Goal: Task Accomplishment & Management: Use online tool/utility

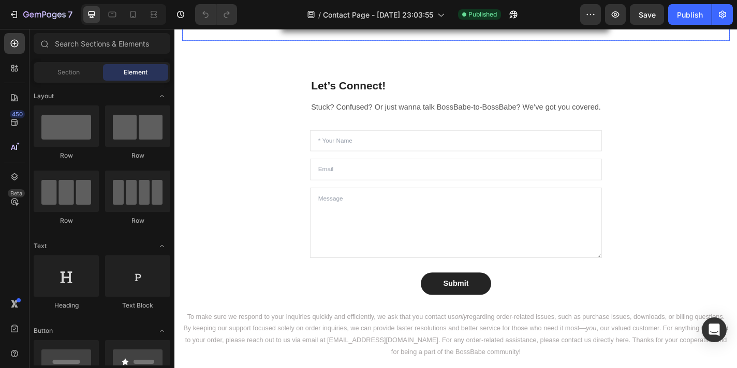
scroll to position [618, 0]
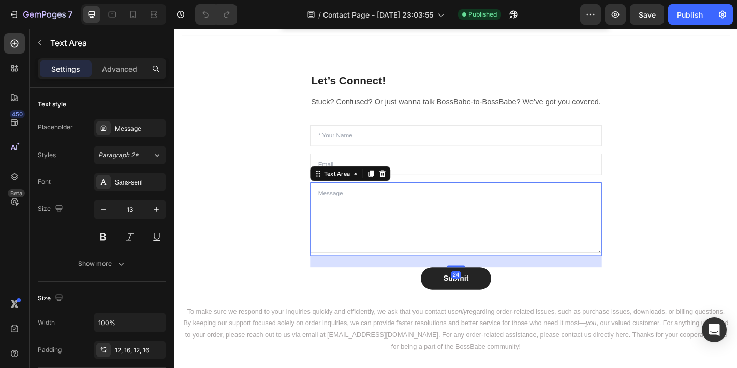
click at [419, 205] on textarea at bounding box center [485, 238] width 322 height 78
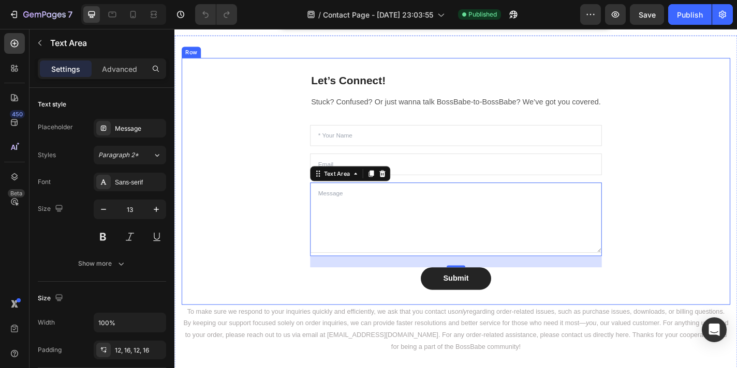
click at [313, 133] on div "Let’s Connect! Heading Stuck? Confused? Or just wanna talk BossBabe-to-BossBabe…" at bounding box center [484, 197] width 605 height 273
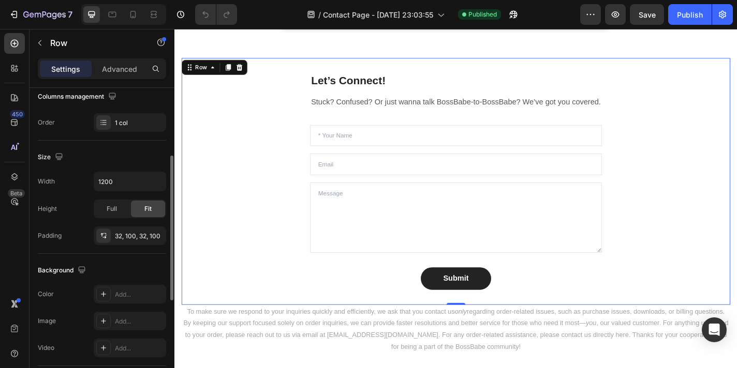
scroll to position [148, 0]
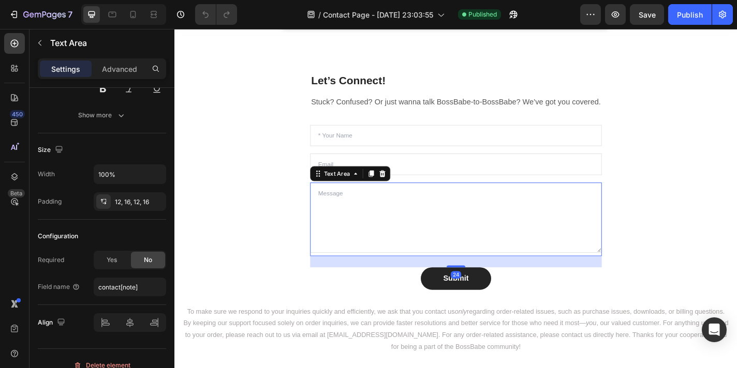
click at [343, 214] on textarea at bounding box center [485, 238] width 322 height 78
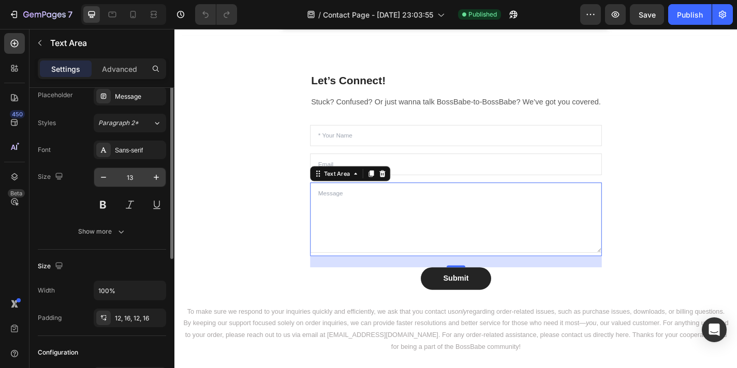
scroll to position [0, 0]
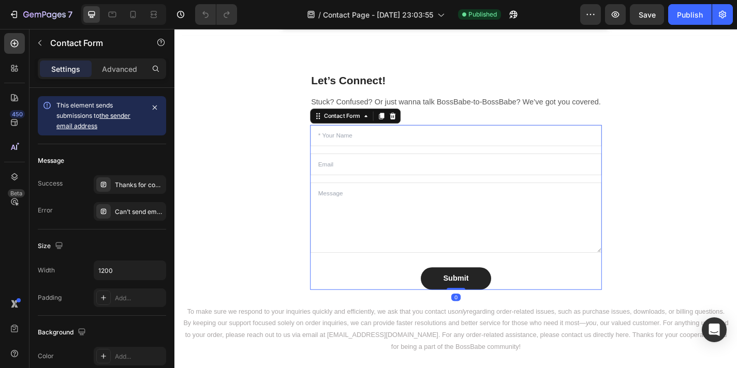
click at [435, 198] on div "Text Field Email Field Text Area Submit Submit Button Contact Form 0" at bounding box center [485, 226] width 322 height 182
click at [370, 127] on div "Contact Form" at bounding box center [359, 125] width 44 height 9
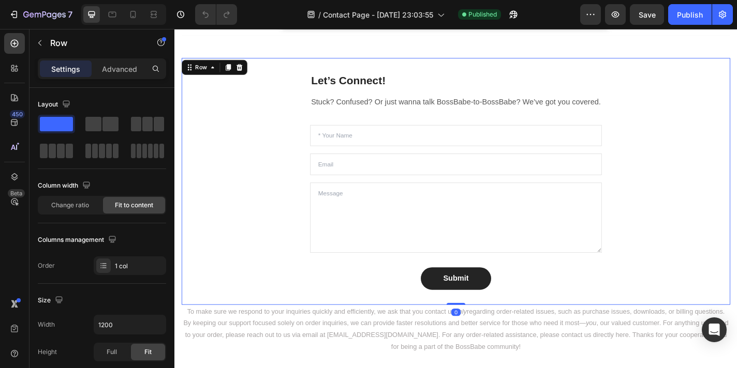
click at [287, 185] on div "Let’s Connect! Heading Stuck? Confused? Or just wanna talk BossBabe-to-BossBabe…" at bounding box center [484, 197] width 605 height 273
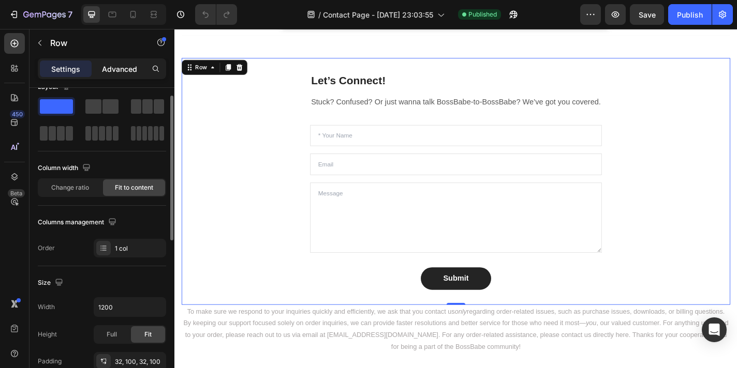
click at [117, 71] on p "Advanced" at bounding box center [119, 69] width 35 height 11
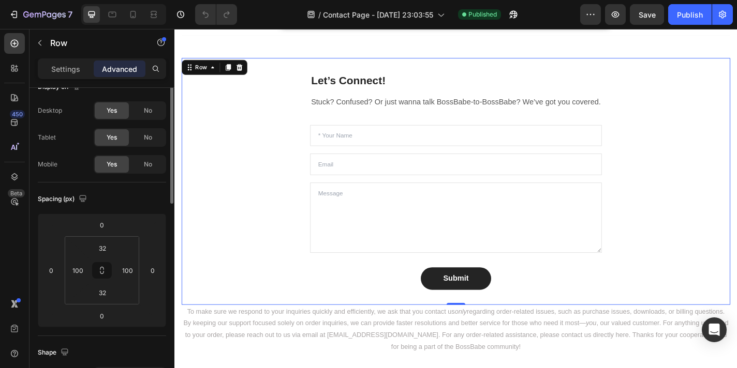
scroll to position [0, 0]
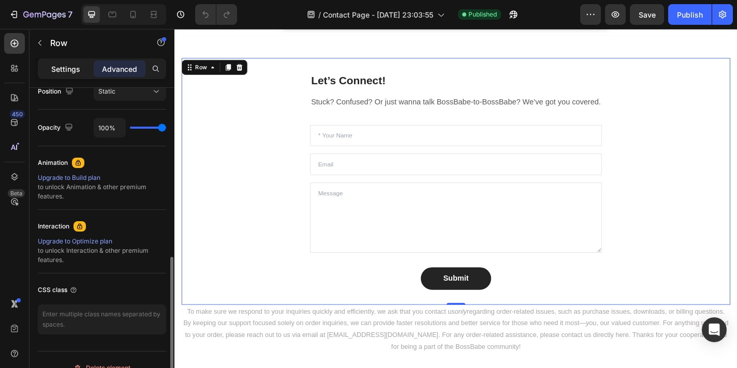
click at [86, 69] on div "Settings" at bounding box center [66, 69] width 52 height 17
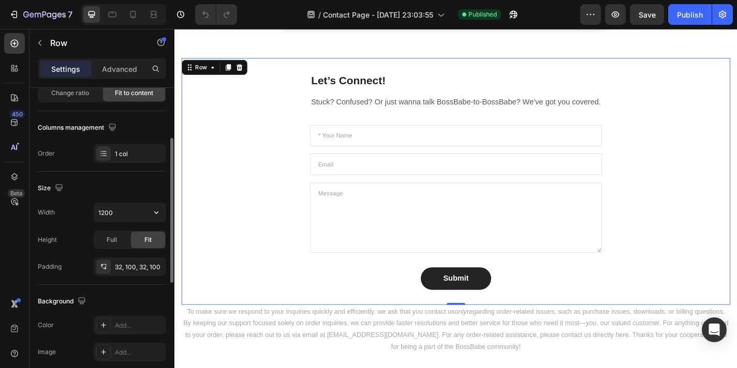
scroll to position [109, 0]
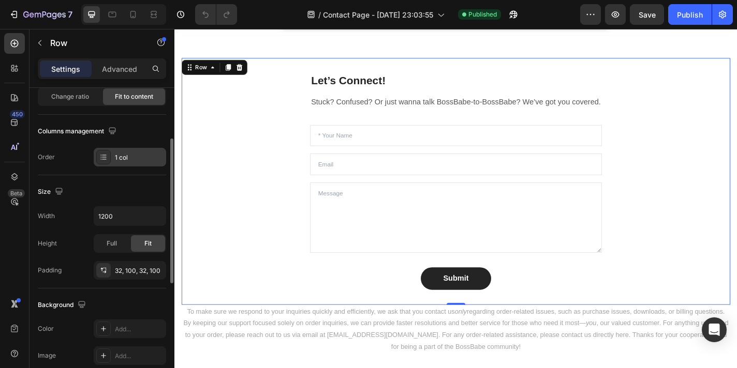
click at [118, 159] on div "1 col" at bounding box center [139, 157] width 49 height 9
click at [57, 161] on div "Order 1 col" at bounding box center [102, 157] width 128 height 19
click at [51, 160] on div "Order" at bounding box center [46, 157] width 17 height 9
click at [120, 160] on div "1 col" at bounding box center [139, 157] width 49 height 9
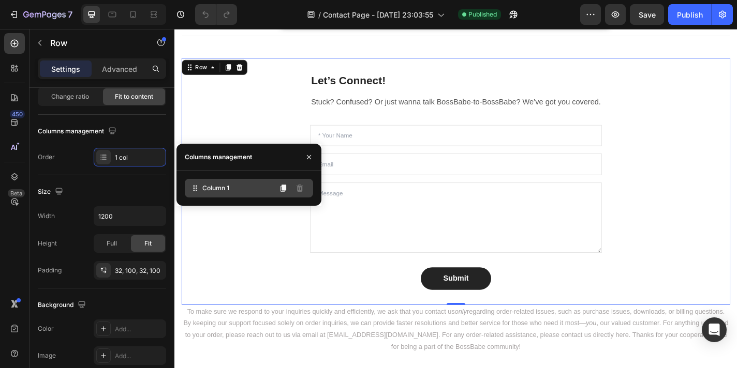
click at [209, 193] on div "Column 1" at bounding box center [249, 188] width 128 height 19
drag, startPoint x: 394, startPoint y: 221, endPoint x: 316, endPoint y: 282, distance: 99.2
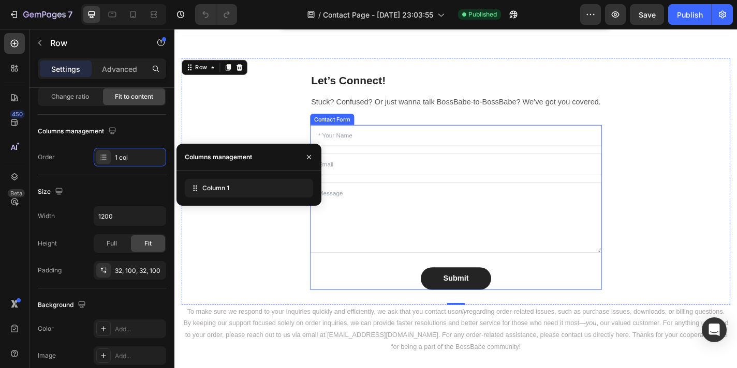
drag, startPoint x: 406, startPoint y: 221, endPoint x: 352, endPoint y: 194, distance: 59.7
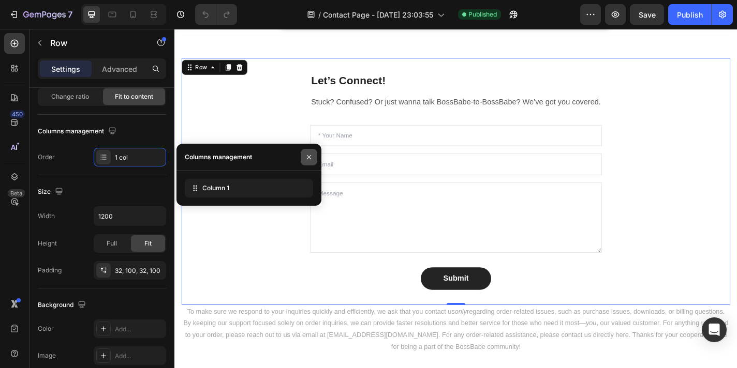
click at [310, 156] on icon "button" at bounding box center [309, 157] width 8 height 8
click at [308, 157] on icon "button" at bounding box center [309, 157] width 8 height 8
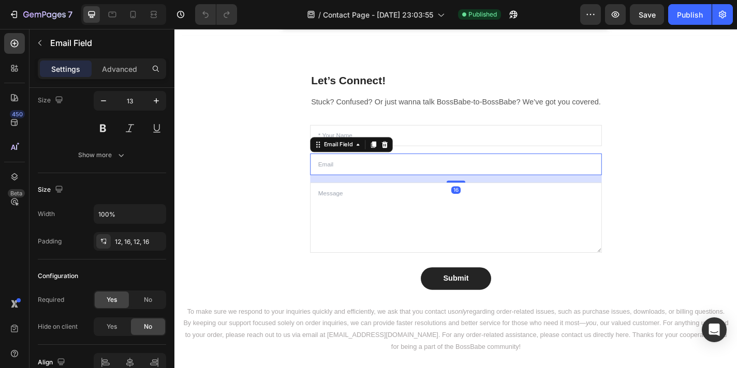
click at [361, 180] on input "email" at bounding box center [485, 179] width 322 height 24
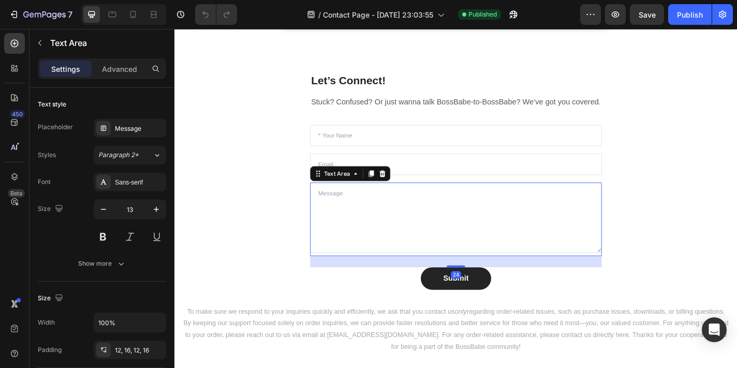
click at [352, 217] on textarea at bounding box center [485, 238] width 322 height 78
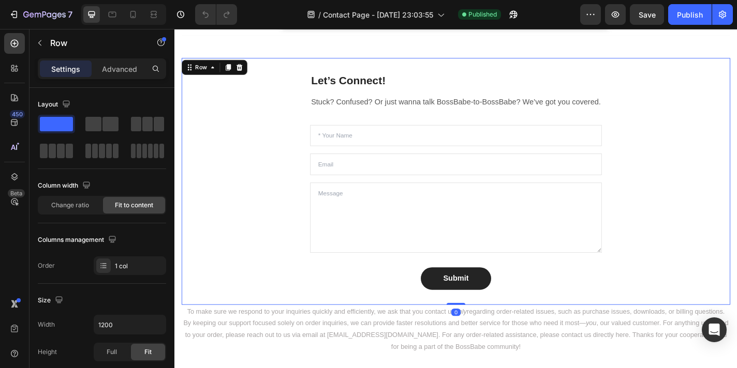
click at [264, 190] on div "Let’s Connect! Heading Stuck? Confused? Or just wanna talk BossBabe-to-BossBabe…" at bounding box center [484, 197] width 605 height 273
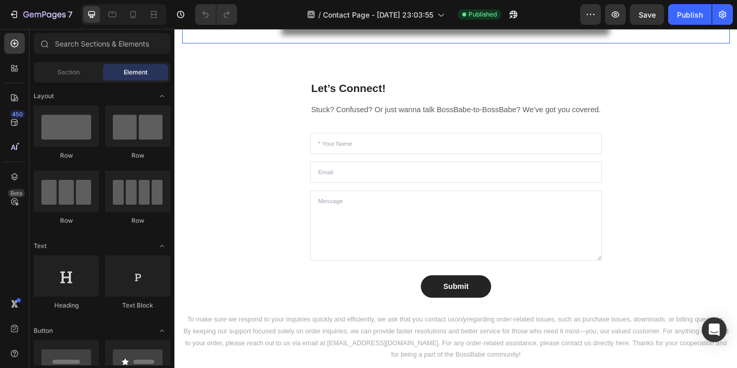
scroll to position [613, 0]
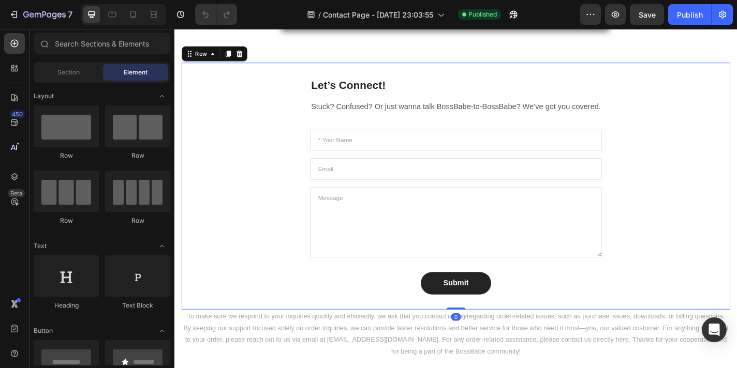
click at [294, 133] on div "Let’s Connect! Heading Stuck? Confused? Or just wanna talk BossBabe-to-BossBabe…" at bounding box center [484, 202] width 605 height 273
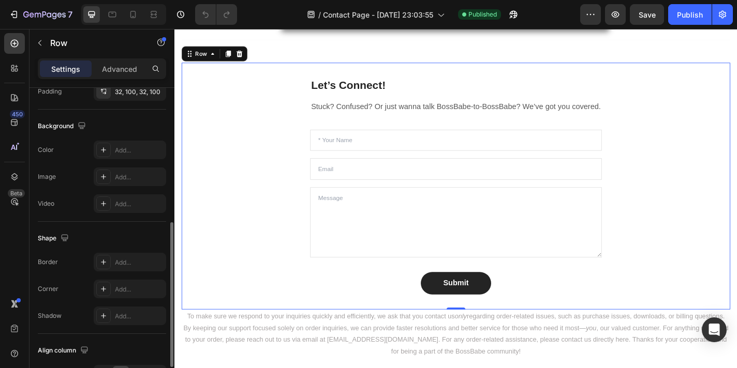
scroll to position [353, 0]
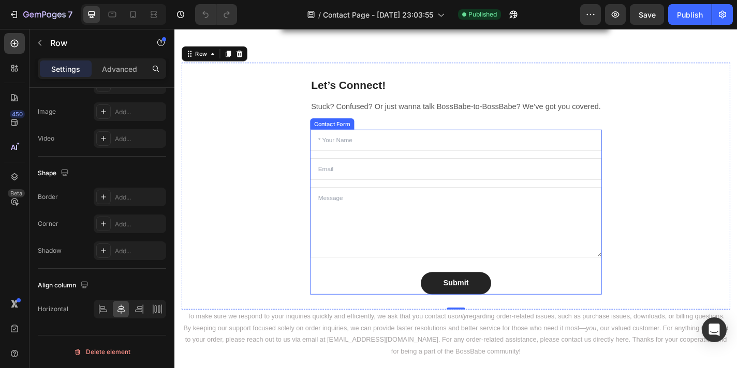
click at [348, 203] on div "Text Field Email Field Text Area Submit Submit Button Contact Form" at bounding box center [485, 231] width 322 height 182
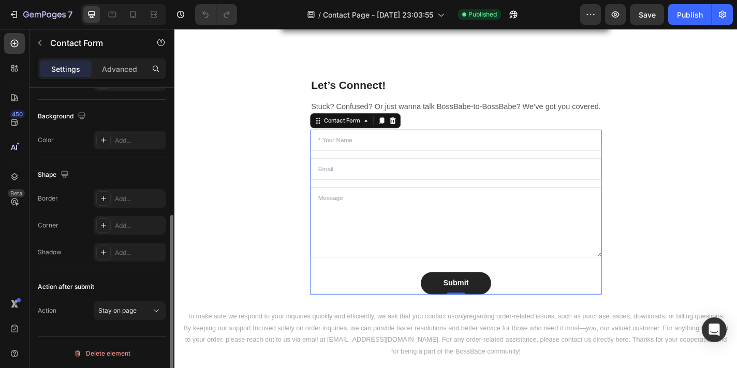
scroll to position [218, 0]
click at [350, 198] on div "Text Field Email Field Text Area Submit Submit Button Contact Form 0" at bounding box center [485, 231] width 322 height 182
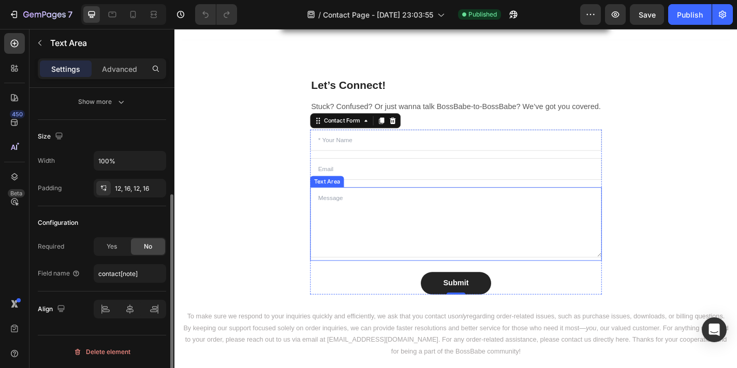
scroll to position [0, 0]
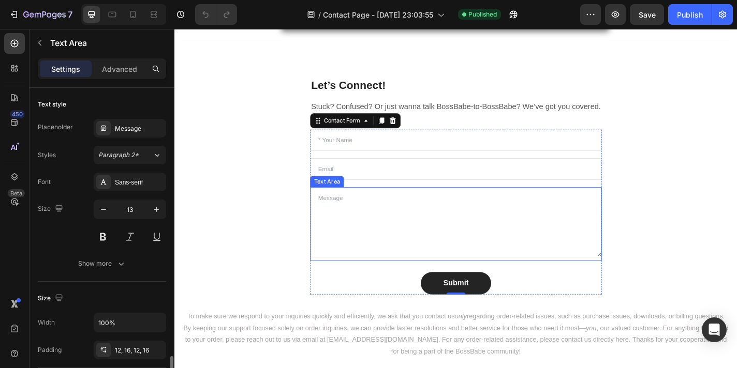
click at [350, 266] on textarea at bounding box center [485, 243] width 322 height 78
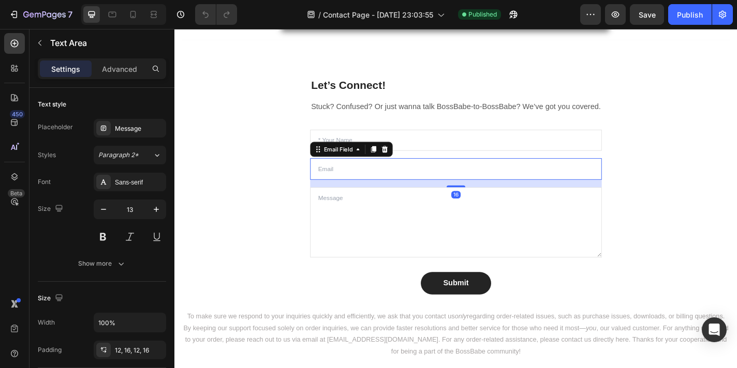
click at [367, 184] on input "email" at bounding box center [485, 184] width 322 height 24
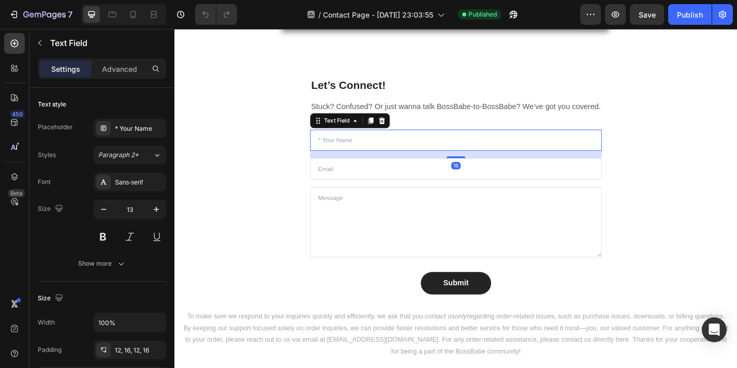
click at [373, 147] on input "text" at bounding box center [485, 152] width 322 height 24
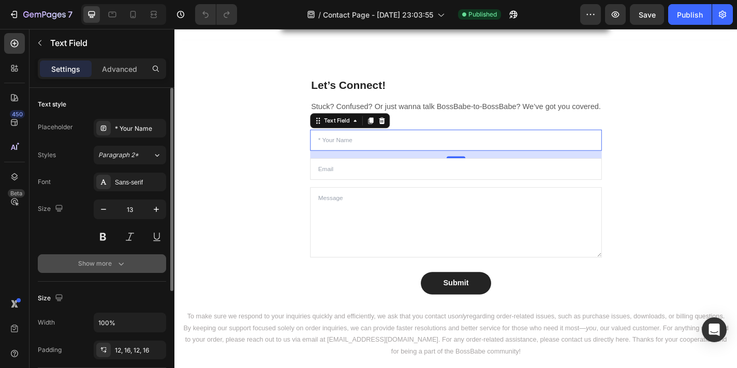
click at [114, 259] on div "Show more" at bounding box center [102, 264] width 48 height 10
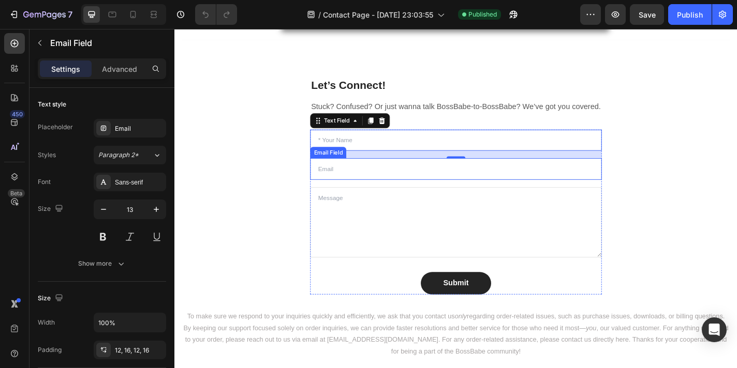
click at [379, 185] on input "email" at bounding box center [485, 184] width 322 height 24
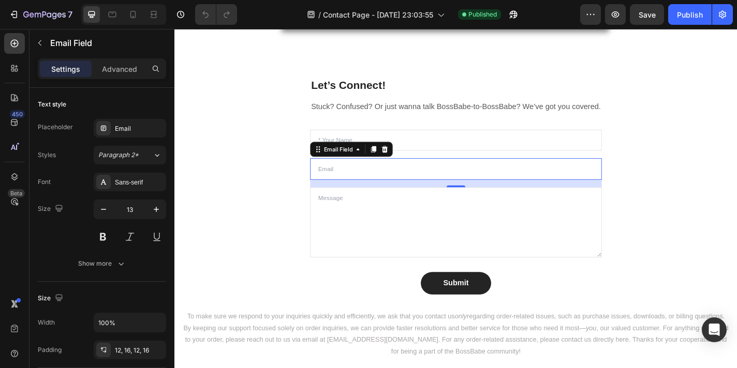
click at [346, 197] on div "16" at bounding box center [485, 200] width 322 height 8
click at [346, 200] on div "16" at bounding box center [485, 200] width 322 height 8
click at [379, 163] on icon at bounding box center [377, 162] width 8 height 8
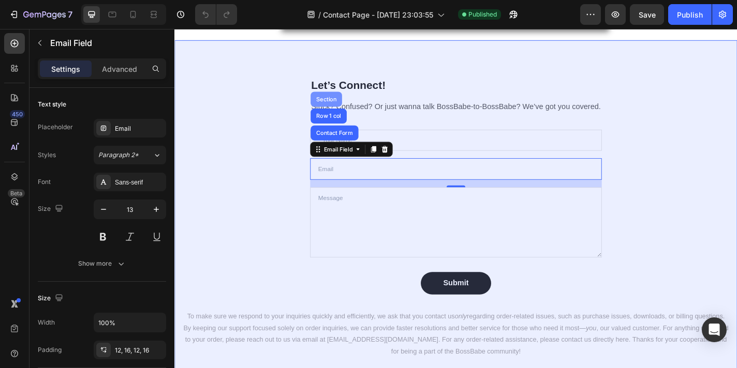
click at [344, 109] on div "Section" at bounding box center [342, 106] width 26 height 6
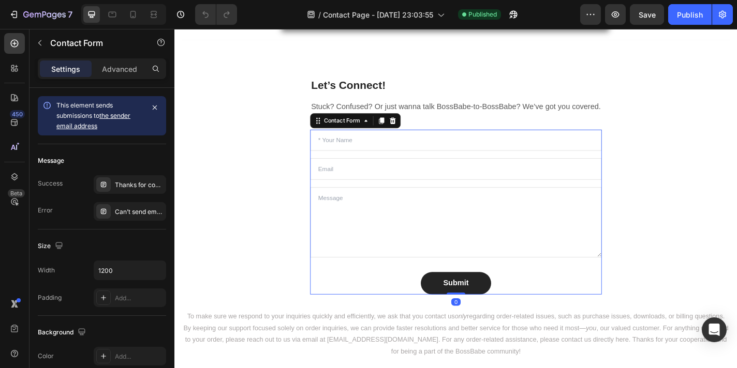
click at [388, 169] on div "Text Field Email Field Text Area Submit Submit Button Contact Form 0" at bounding box center [485, 231] width 322 height 182
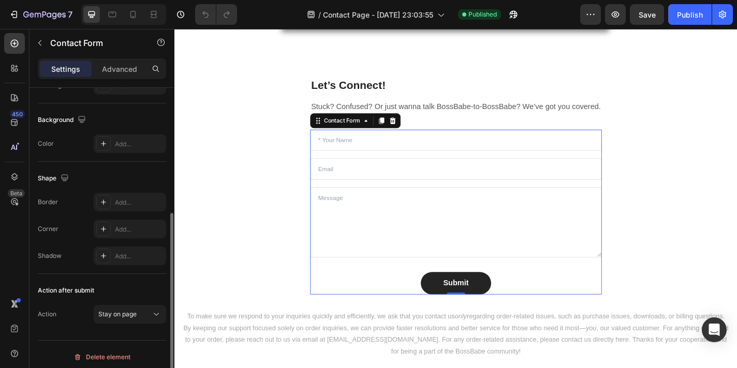
scroll to position [218, 0]
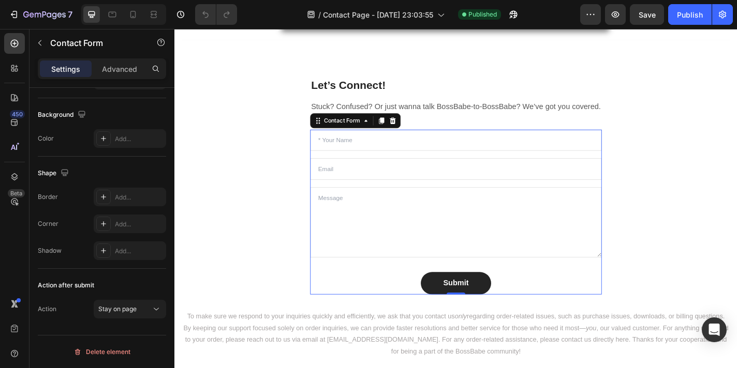
click at [378, 197] on div "Text Field Email Field Text Area Submit Submit Button Contact Form 0" at bounding box center [485, 231] width 322 height 182
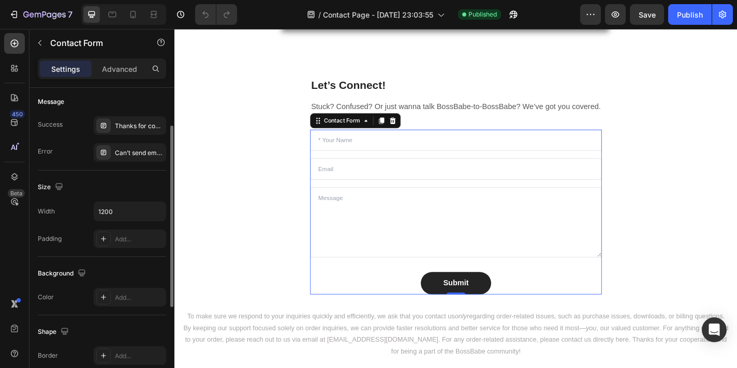
scroll to position [61, 0]
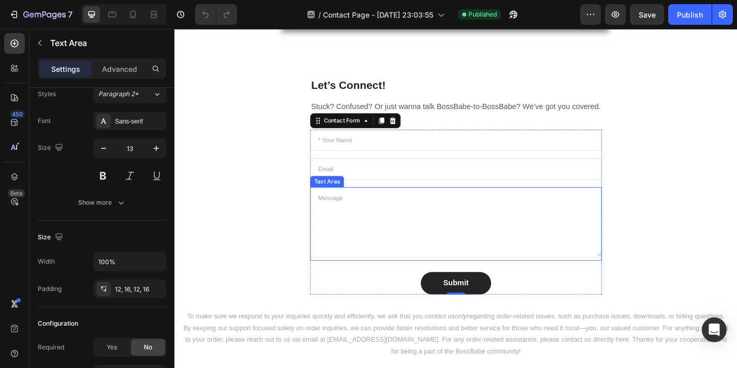
click at [361, 221] on textarea at bounding box center [485, 243] width 322 height 78
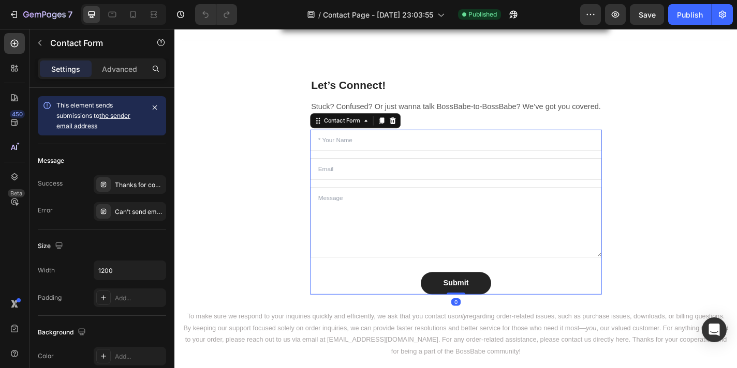
click at [427, 198] on div "Text Field Email Field Text Area Submit Submit Button Contact Form 0" at bounding box center [485, 231] width 322 height 182
click at [13, 46] on icon at bounding box center [14, 43] width 10 height 10
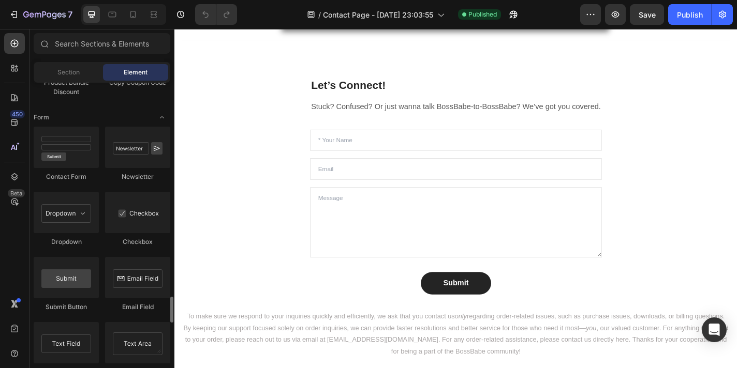
scroll to position [2331, 0]
click at [68, 146] on div at bounding box center [66, 148] width 65 height 41
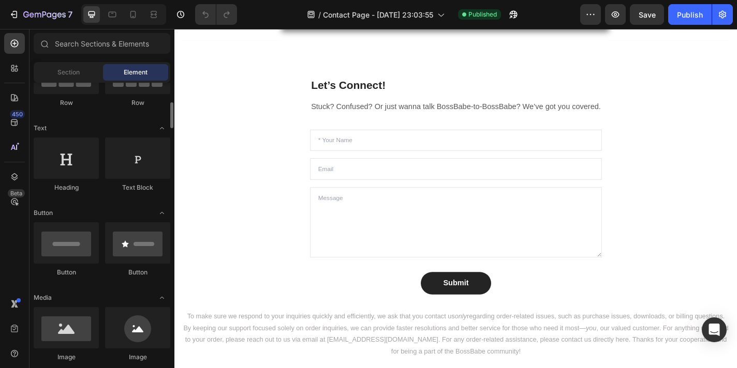
scroll to position [0, 0]
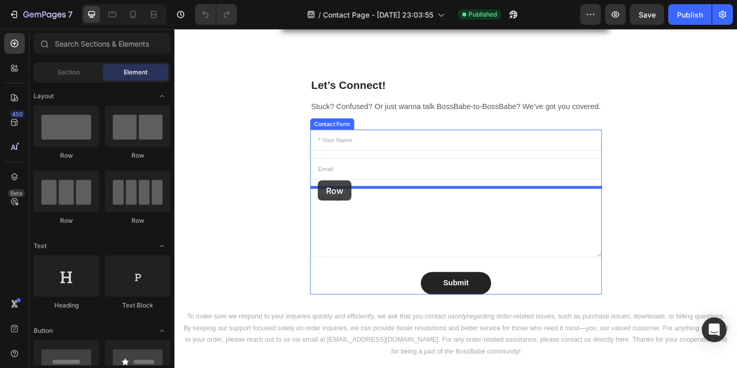
drag, startPoint x: 253, startPoint y: 160, endPoint x: 333, endPoint y: 196, distance: 87.3
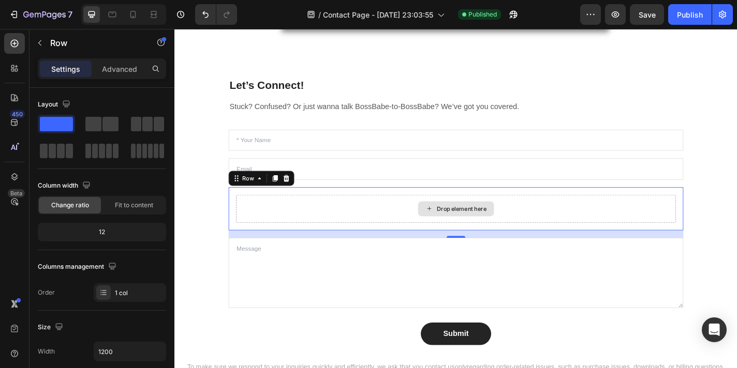
click at [410, 229] on div "Drop element here" at bounding box center [484, 227] width 485 height 31
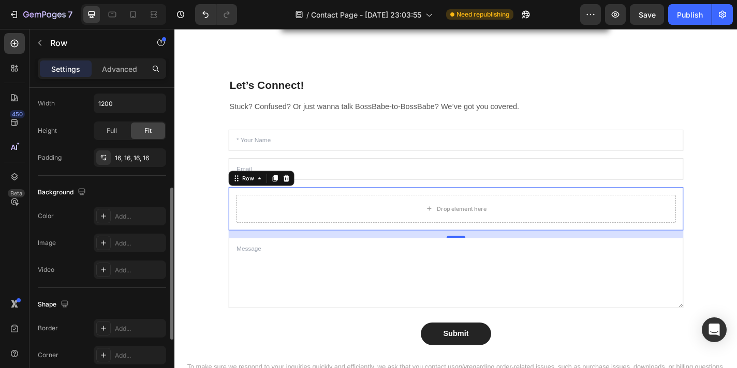
scroll to position [321, 0]
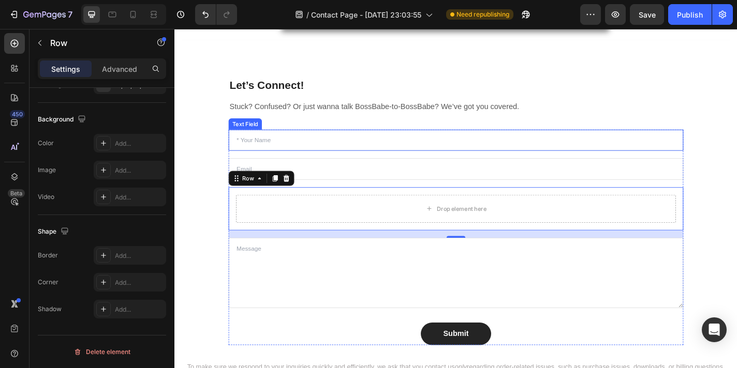
click at [288, 158] on input "text" at bounding box center [485, 152] width 502 height 24
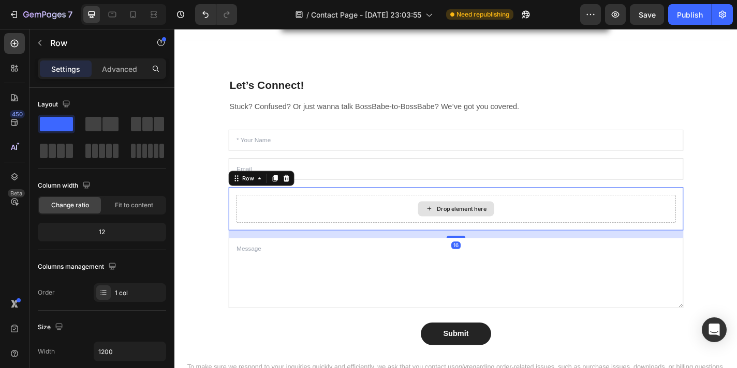
click at [281, 235] on div "Drop element here" at bounding box center [484, 227] width 485 height 31
drag, startPoint x: 283, startPoint y: 319, endPoint x: 288, endPoint y: 215, distance: 104.1
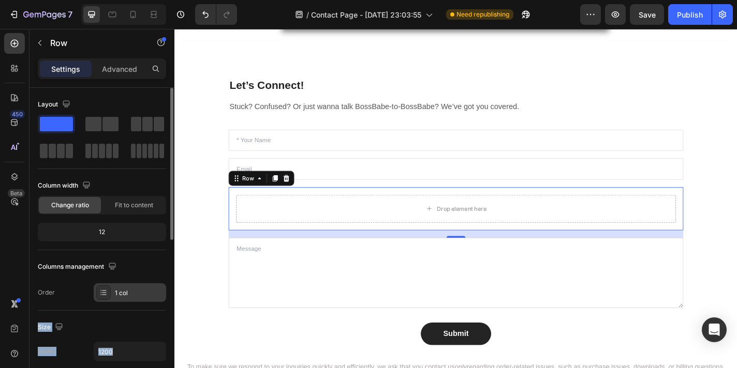
click at [136, 295] on div "1 col" at bounding box center [139, 293] width 49 height 9
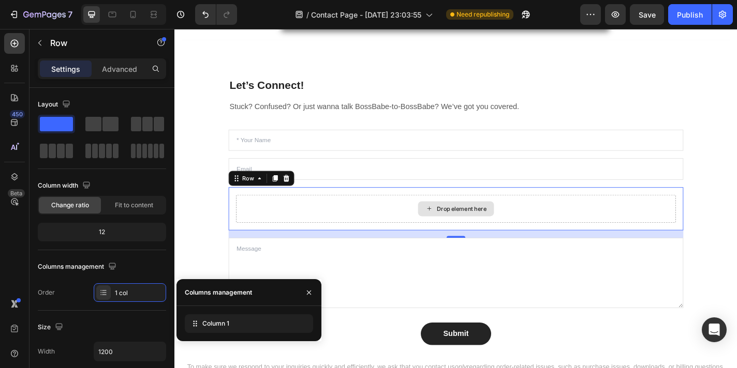
drag, startPoint x: 379, startPoint y: 359, endPoint x: 287, endPoint y: 222, distance: 165.5
drag, startPoint x: 368, startPoint y: 355, endPoint x: 474, endPoint y: 228, distance: 165.7
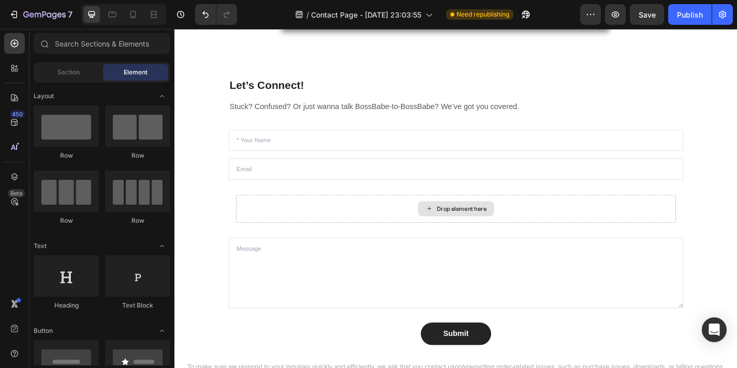
click at [474, 228] on div "Drop element here" at bounding box center [491, 228] width 55 height 8
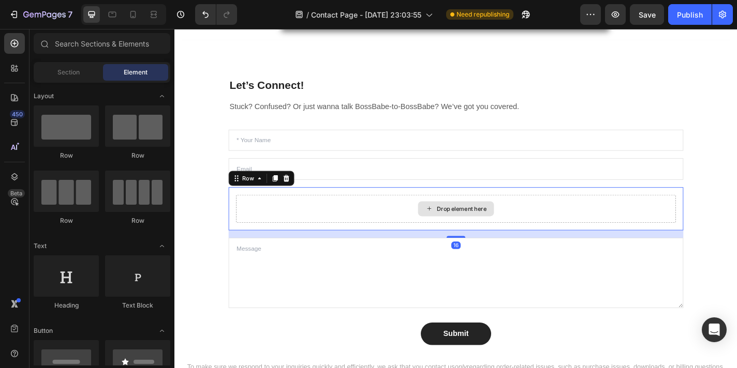
click at [329, 223] on div "Drop element here" at bounding box center [484, 227] width 485 height 31
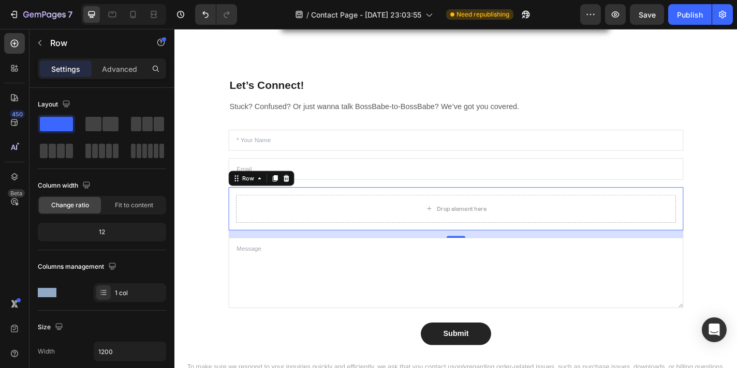
drag, startPoint x: 279, startPoint y: 323, endPoint x: 323, endPoint y: 205, distance: 125.2
click at [323, 226] on div "Drop element here" at bounding box center [484, 227] width 485 height 31
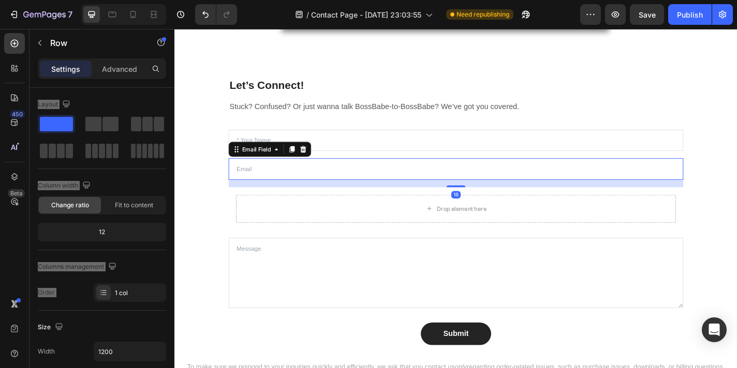
click at [432, 191] on input "email" at bounding box center [485, 184] width 502 height 24
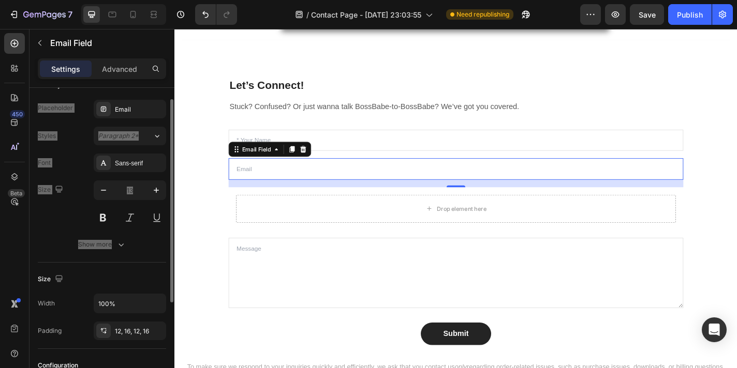
scroll to position [18, 0]
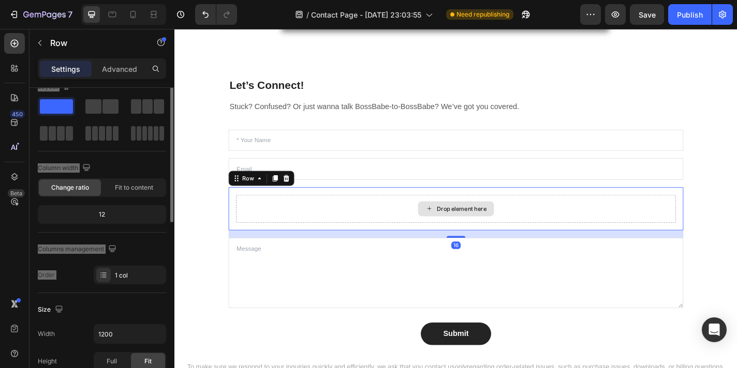
click at [257, 224] on div "Drop element here" at bounding box center [484, 227] width 485 height 31
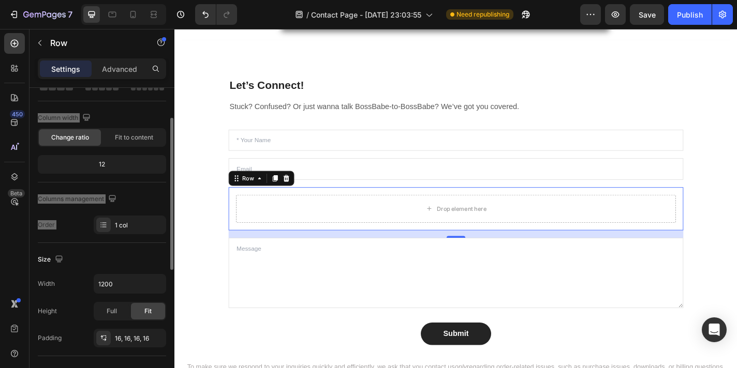
scroll to position [66, 0]
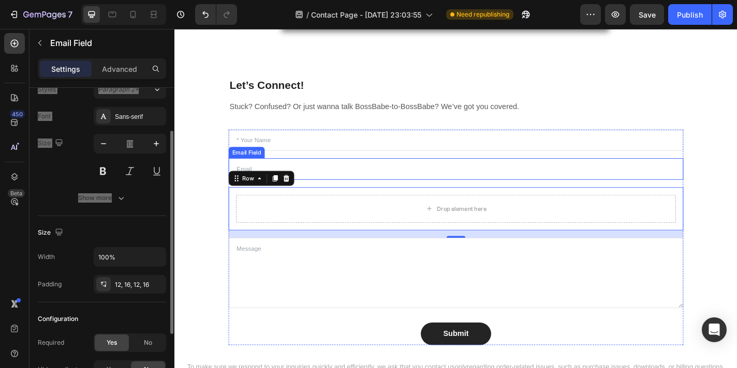
click at [332, 182] on input "email" at bounding box center [485, 184] width 502 height 24
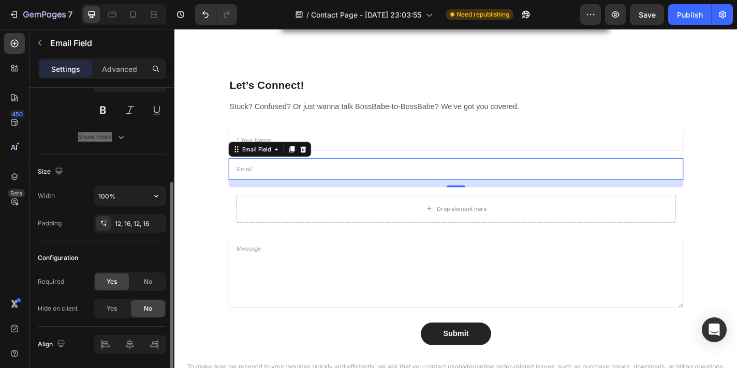
scroll to position [145, 0]
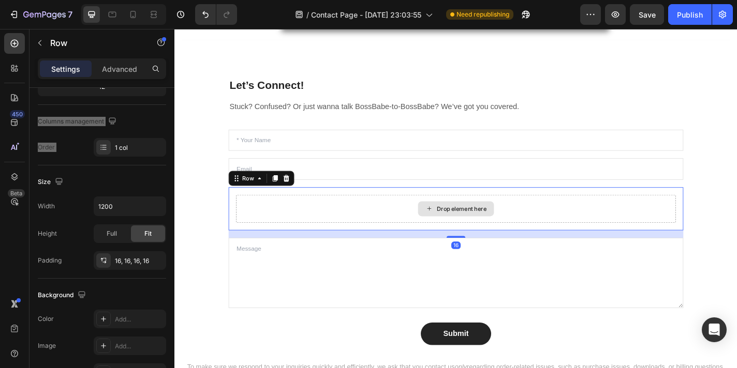
click at [251, 235] on div "Drop element here" at bounding box center [484, 227] width 485 height 31
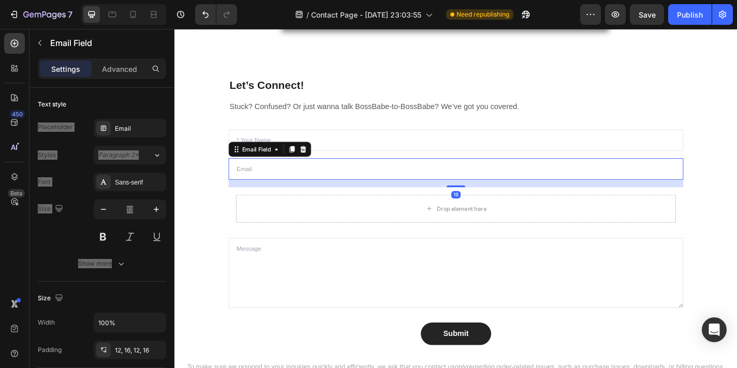
click at [321, 183] on input "email" at bounding box center [485, 184] width 502 height 24
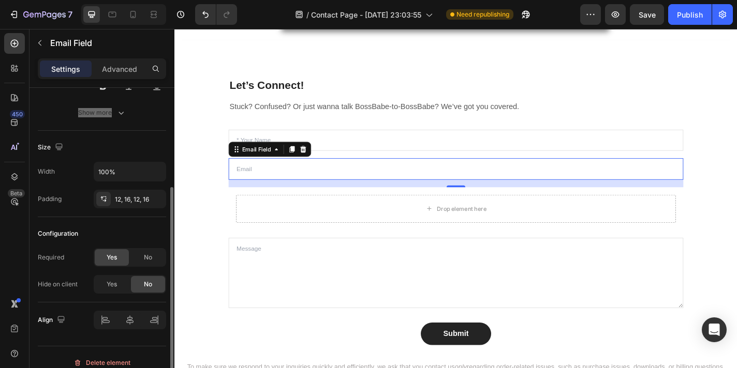
scroll to position [162, 0]
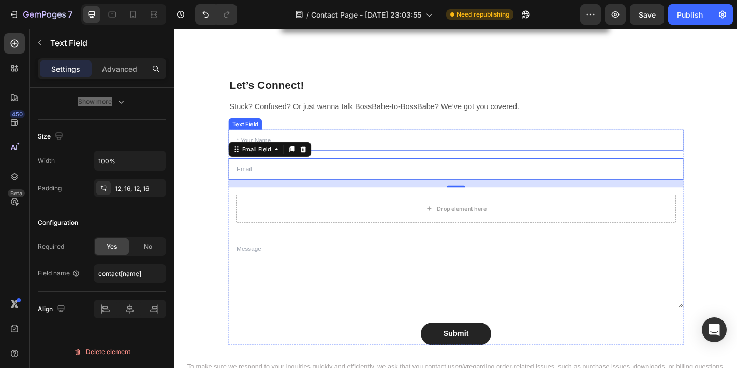
click at [355, 155] on input "text" at bounding box center [485, 152] width 502 height 24
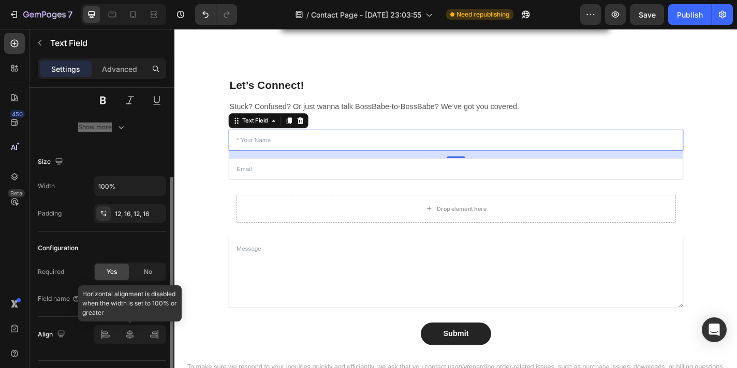
scroll to position [139, 0]
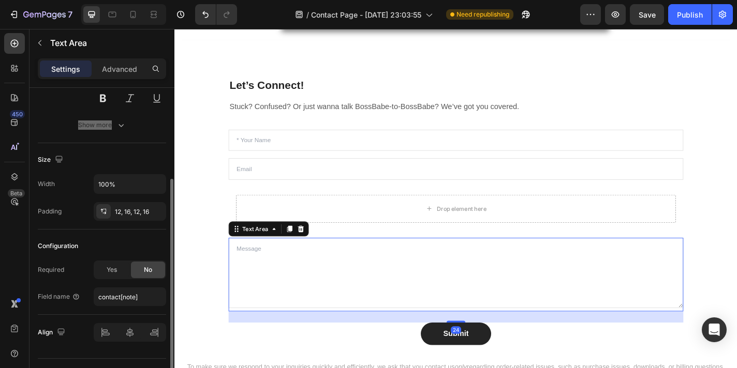
click at [250, 301] on textarea at bounding box center [485, 299] width 502 height 78
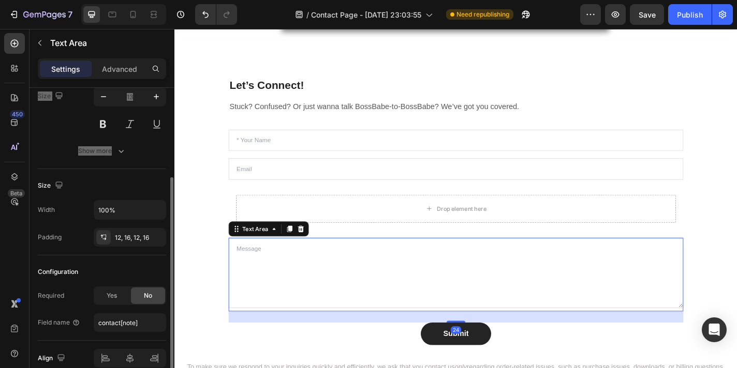
scroll to position [129, 0]
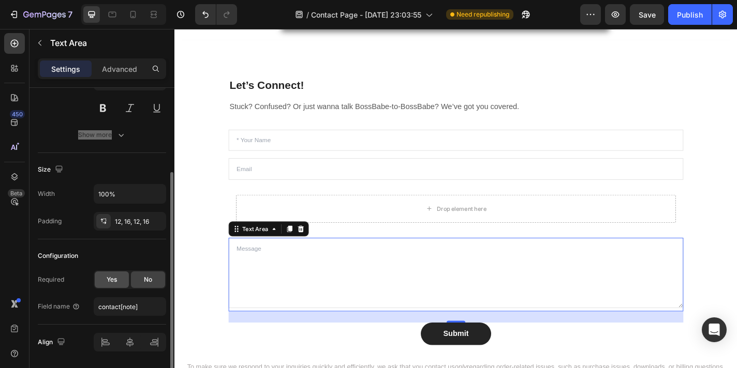
click at [112, 285] on div "Yes" at bounding box center [112, 280] width 34 height 17
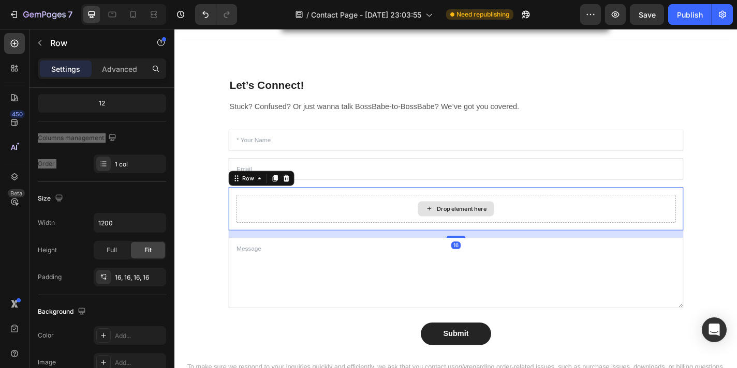
click at [300, 227] on div "Drop element here" at bounding box center [484, 227] width 485 height 31
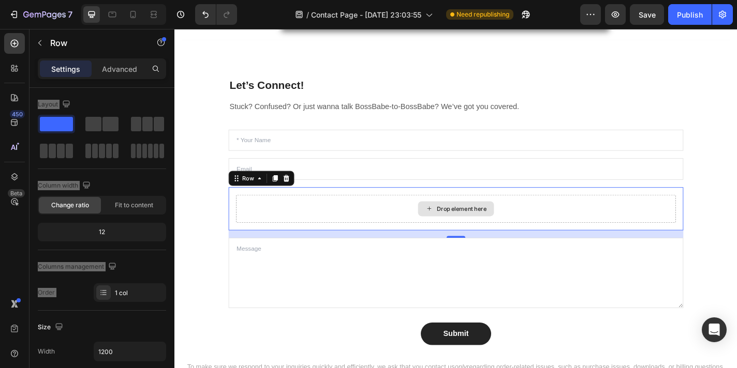
click at [300, 225] on div "Drop element here" at bounding box center [484, 227] width 485 height 31
click at [264, 196] on icon at bounding box center [268, 194] width 8 height 8
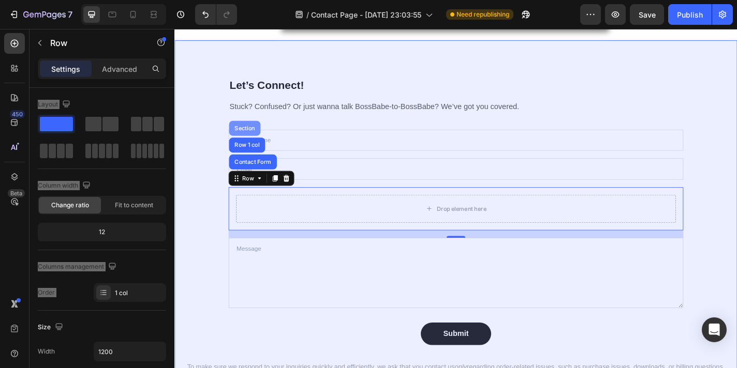
click at [250, 136] on div "Section" at bounding box center [252, 139] width 26 height 6
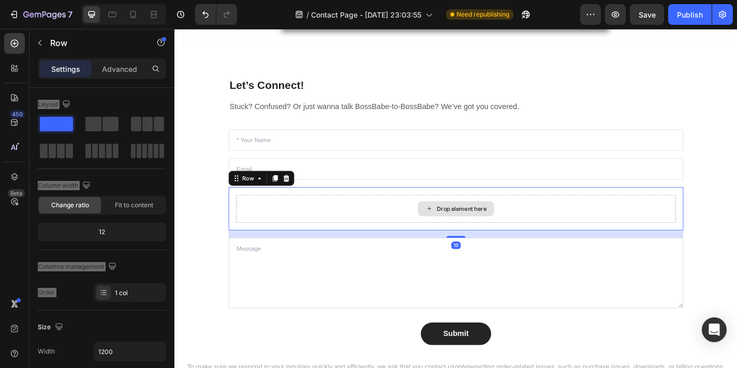
click at [288, 218] on div "Drop element here" at bounding box center [484, 227] width 485 height 31
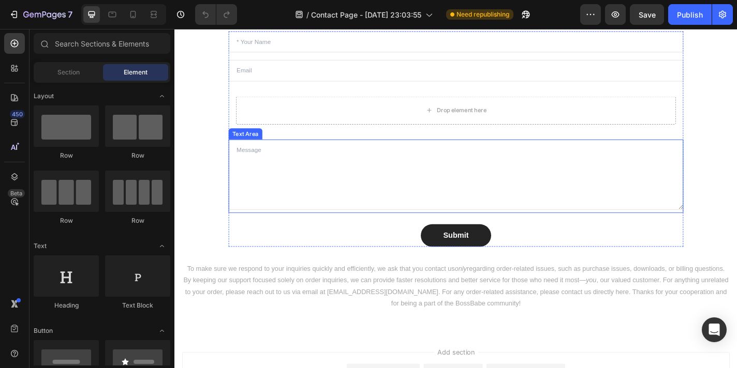
scroll to position [713, 0]
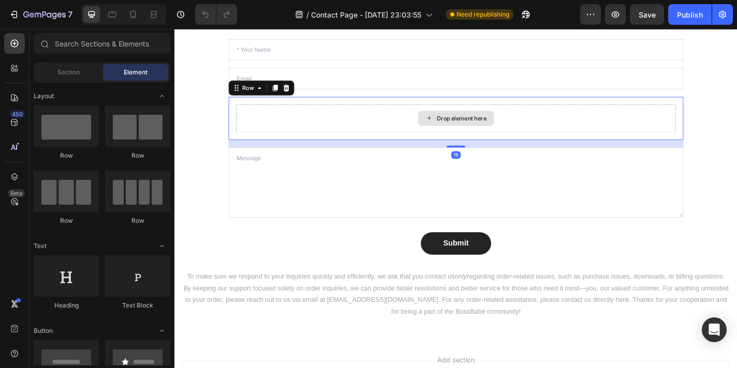
click at [296, 132] on div "Drop element here" at bounding box center [484, 127] width 485 height 31
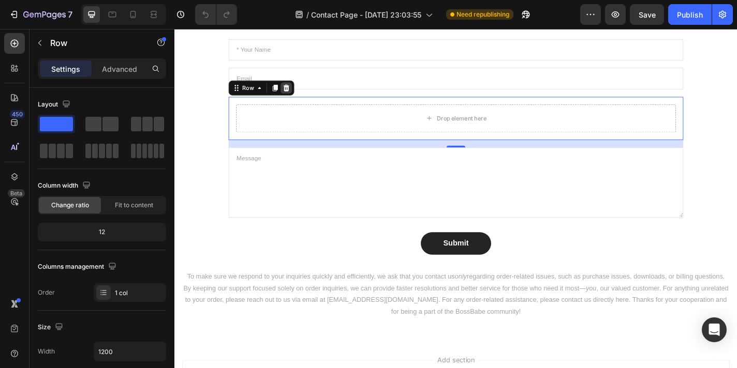
click at [298, 95] on icon at bounding box center [297, 94] width 7 height 7
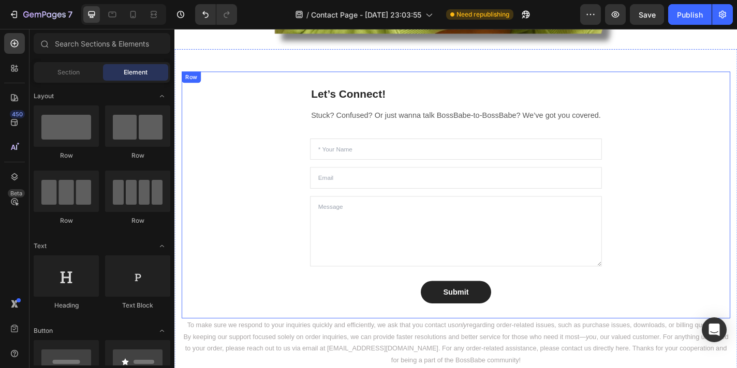
scroll to position [603, 0]
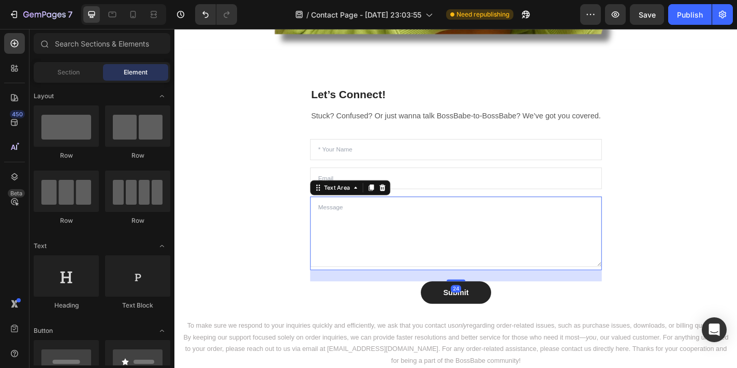
click at [378, 229] on textarea at bounding box center [485, 253] width 322 height 78
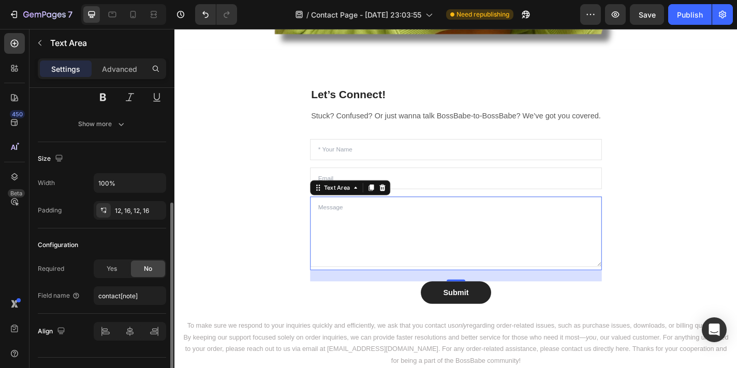
scroll to position [162, 0]
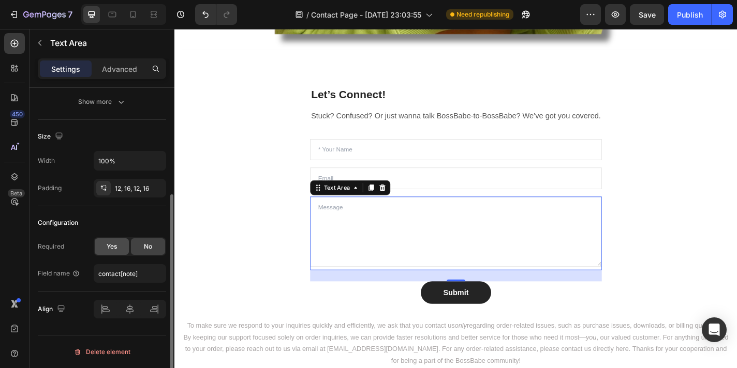
click at [110, 246] on span "Yes" at bounding box center [112, 246] width 10 height 9
click at [336, 259] on textarea at bounding box center [485, 253] width 322 height 78
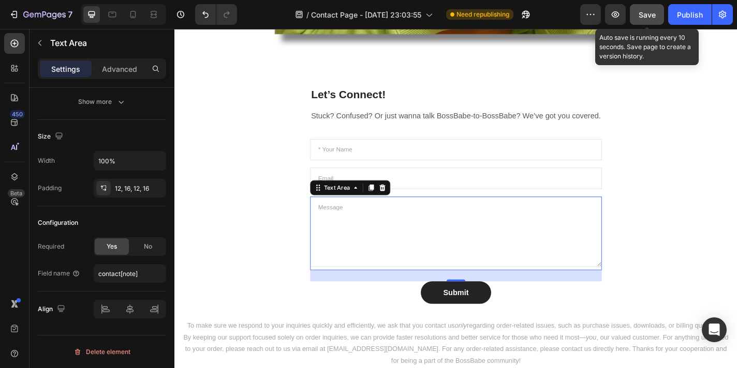
click at [647, 17] on span "Save" at bounding box center [646, 14] width 17 height 9
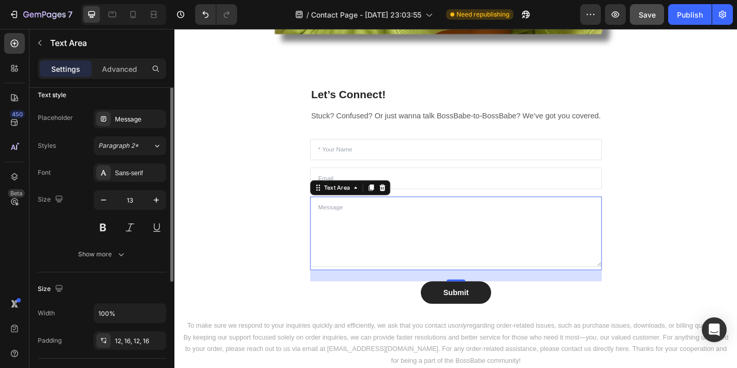
scroll to position [0, 0]
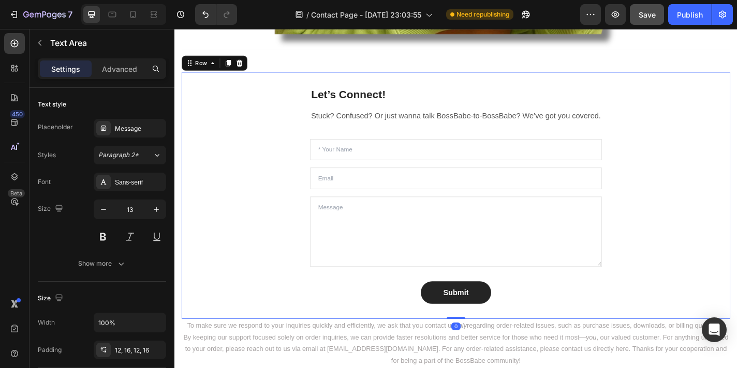
click at [302, 182] on div "Let’s Connect! Heading Stuck? Confused? Or just wanna talk BossBabe-to-BossBabe…" at bounding box center [484, 213] width 605 height 273
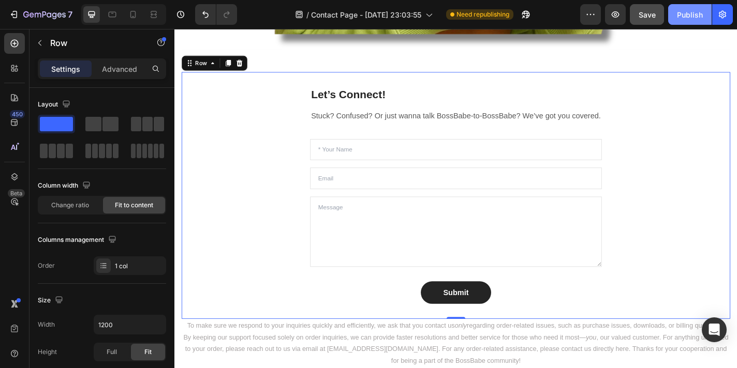
click at [689, 18] on div "Publish" at bounding box center [690, 14] width 26 height 11
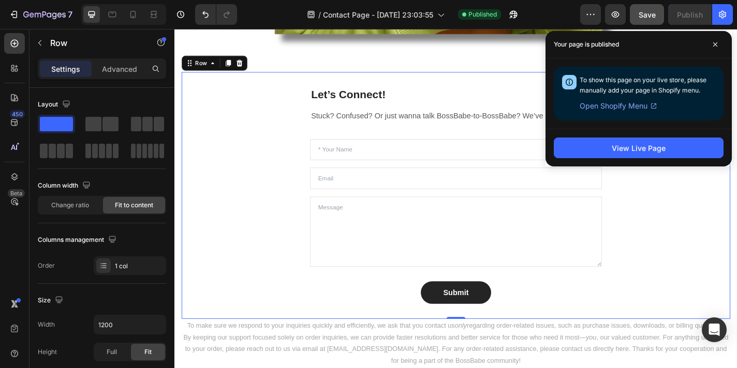
click at [255, 259] on div "Let’s Connect! Heading Stuck? Confused? Or just wanna talk BossBabe-to-BossBabe…" at bounding box center [484, 213] width 605 height 273
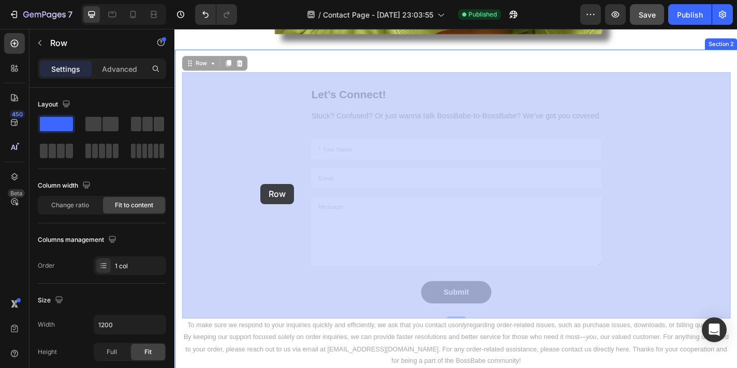
drag, startPoint x: 199, startPoint y: 67, endPoint x: 269, endPoint y: 200, distance: 150.4
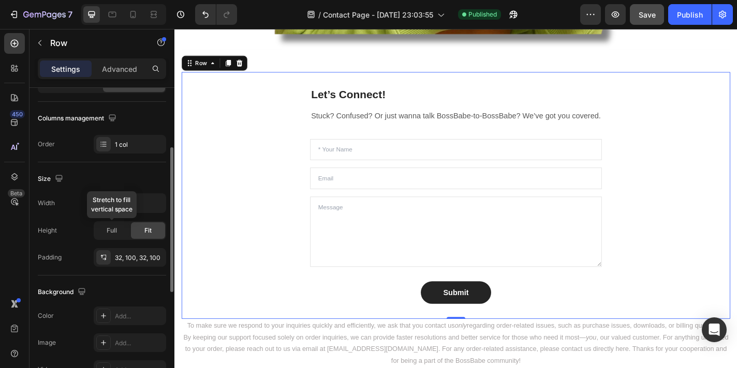
scroll to position [131, 0]
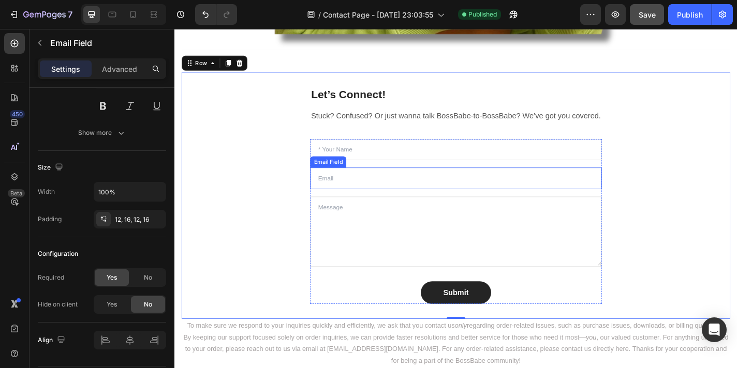
click at [340, 191] on input "email" at bounding box center [485, 194] width 322 height 24
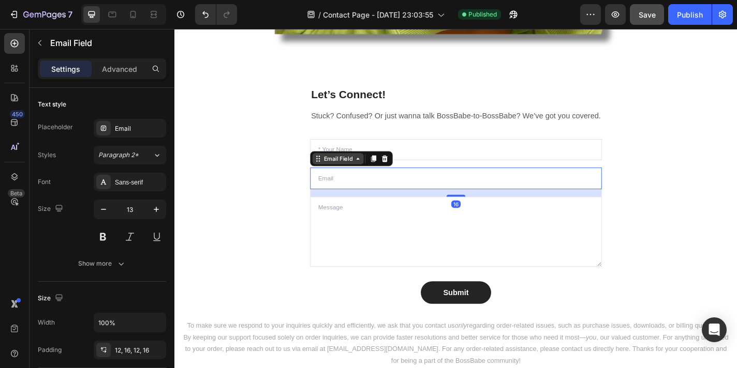
click at [354, 175] on div "Email Field" at bounding box center [355, 172] width 36 height 9
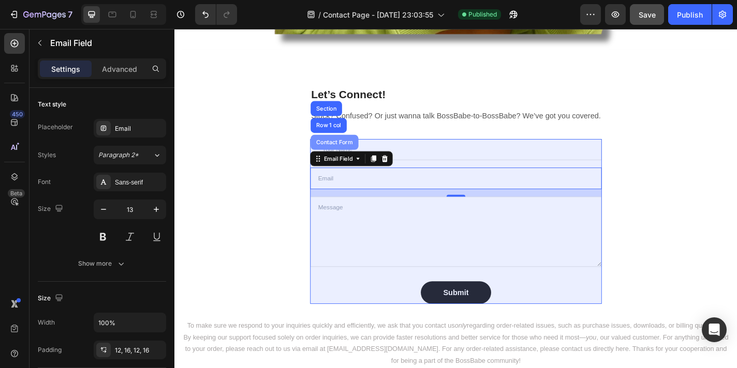
click at [346, 155] on div "Contact Form" at bounding box center [351, 154] width 44 height 6
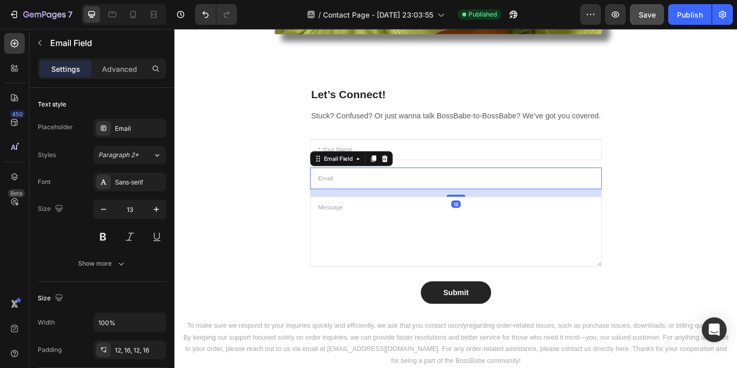
click at [370, 194] on input "email" at bounding box center [485, 194] width 322 height 24
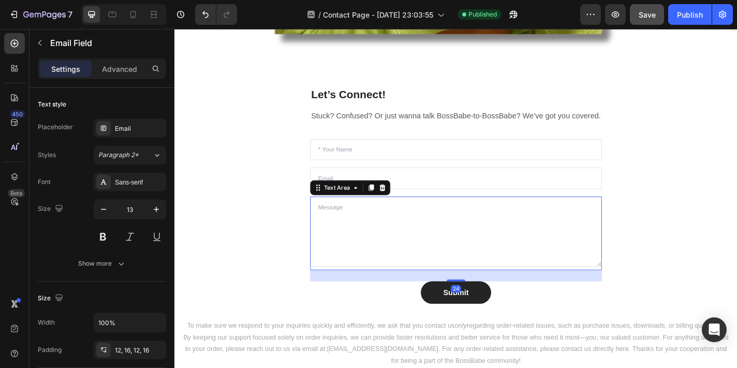
click at [348, 239] on textarea at bounding box center [485, 253] width 322 height 78
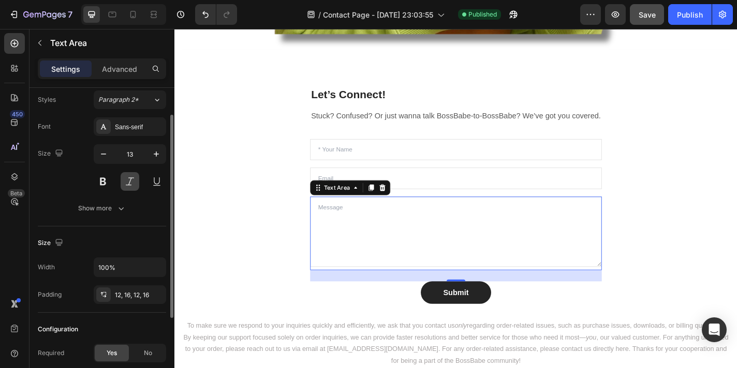
scroll to position [57, 0]
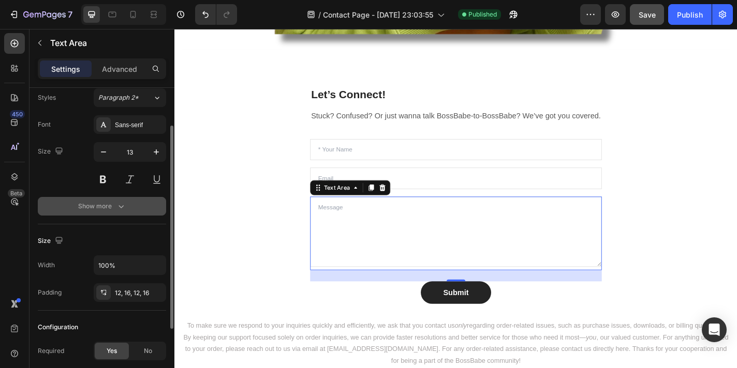
click at [117, 207] on icon "button" at bounding box center [121, 206] width 10 height 10
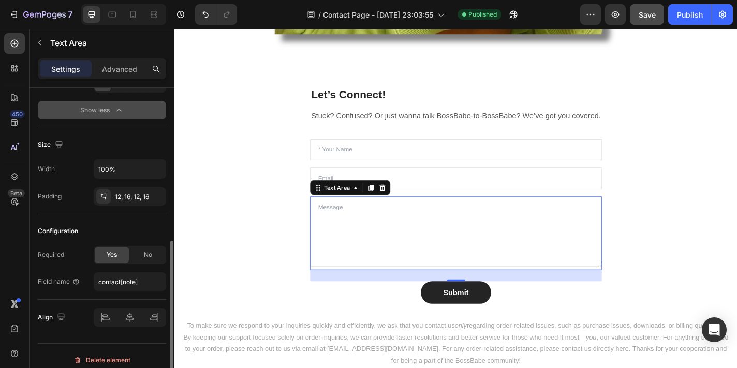
scroll to position [272, 0]
